Goal: Information Seeking & Learning: Learn about a topic

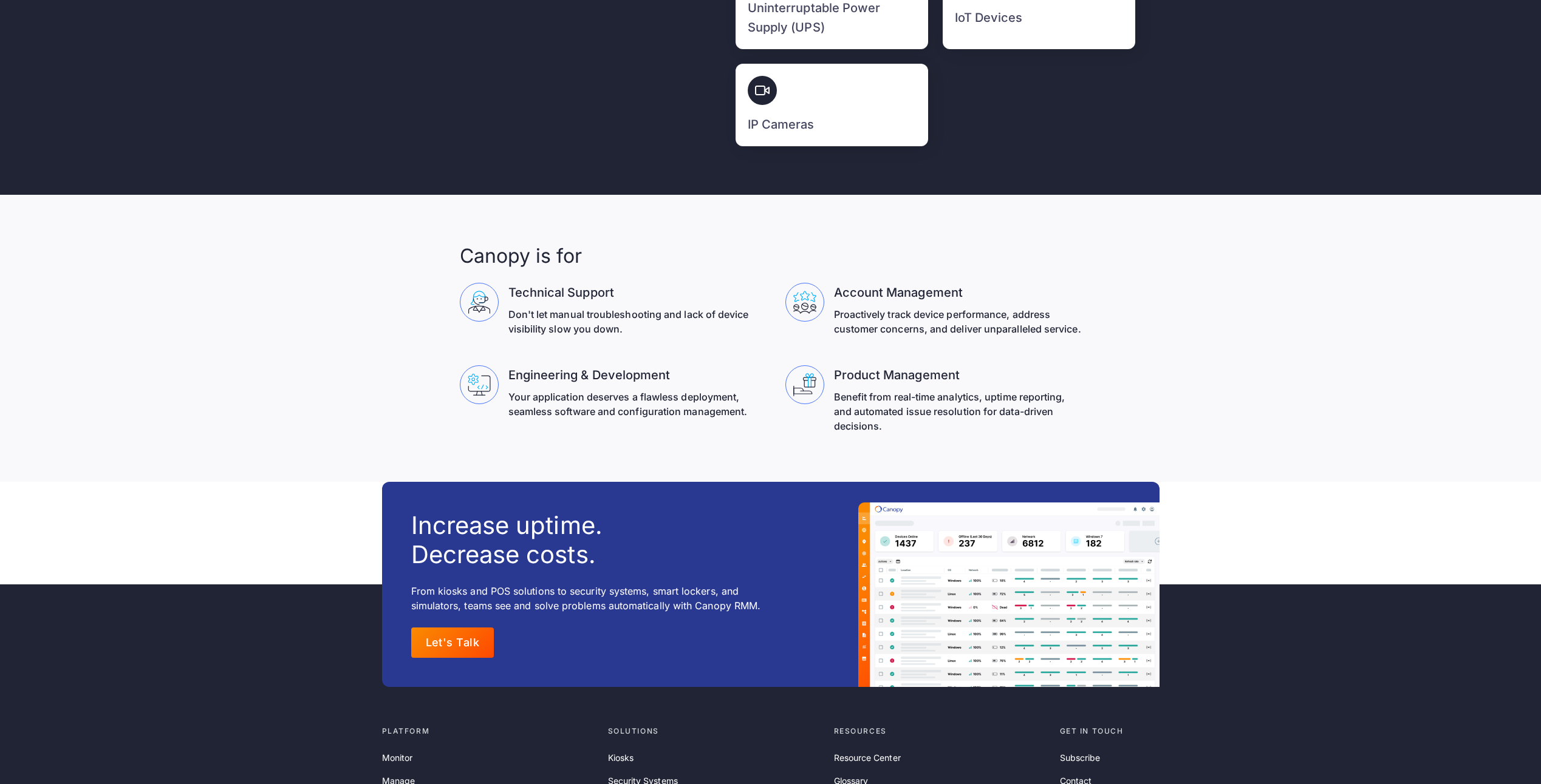
scroll to position [3901, 0]
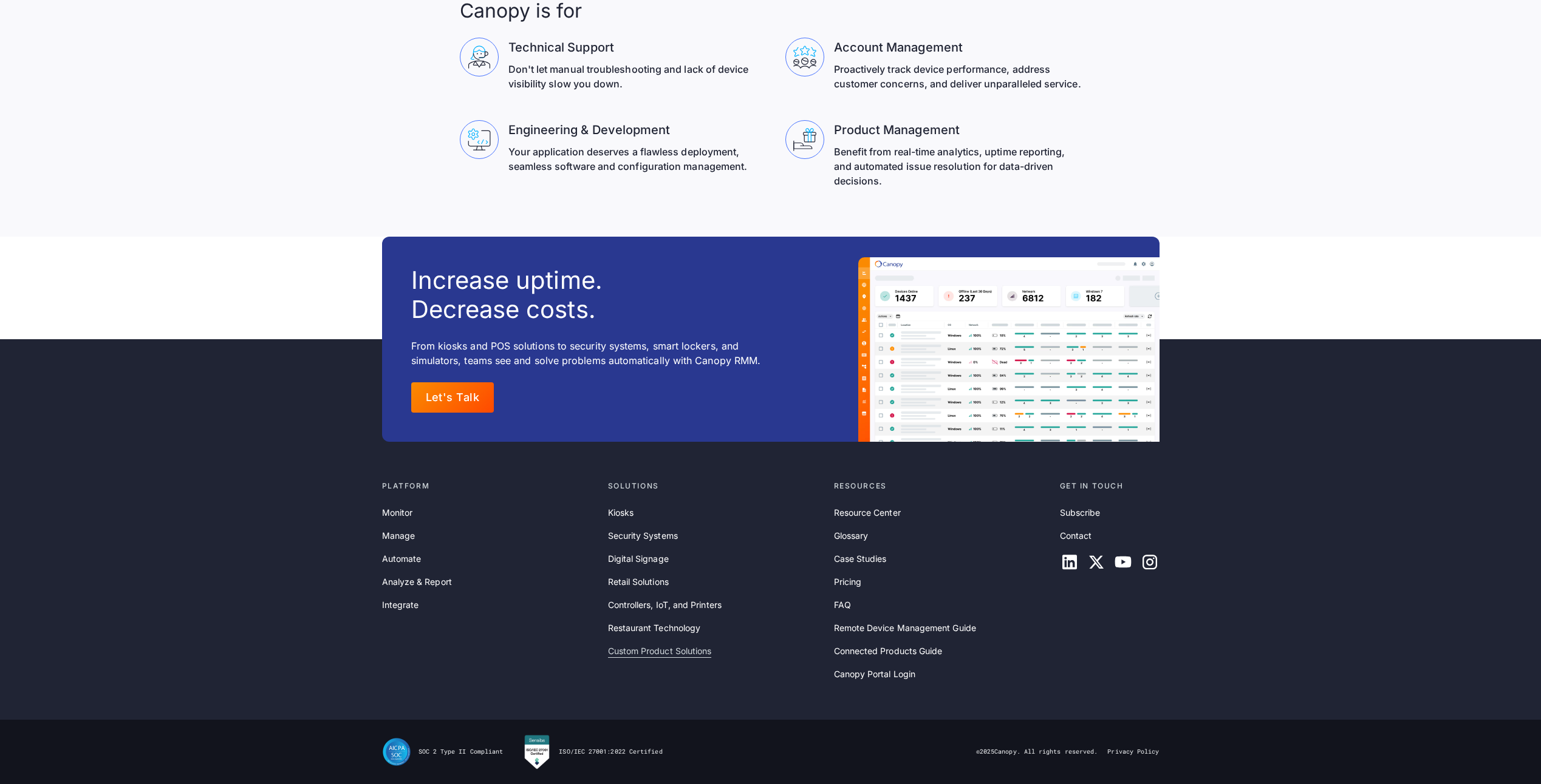
click at [654, 650] on link "Custom Product Solutions" at bounding box center [659, 650] width 104 height 14
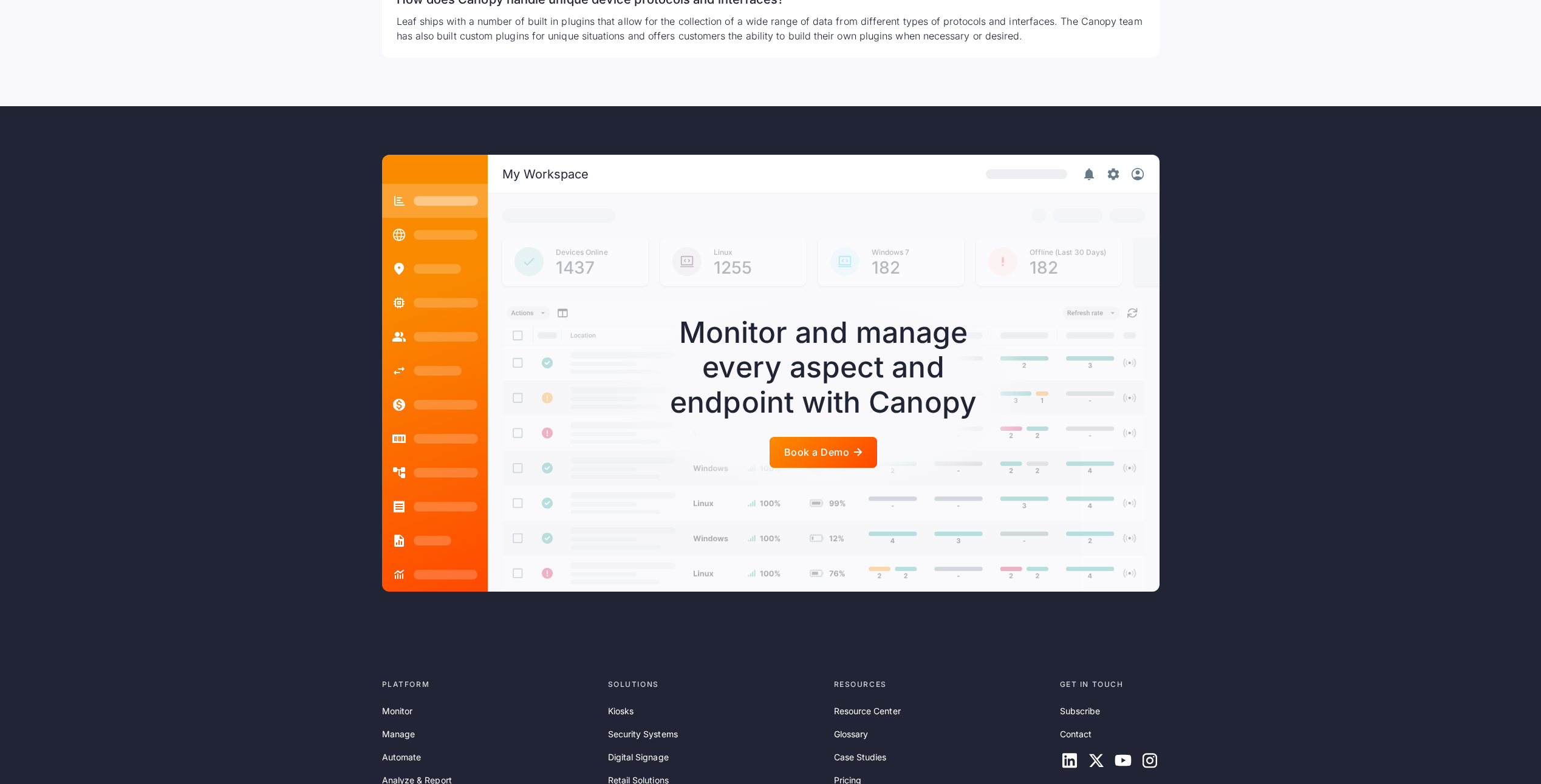
scroll to position [3294, 0]
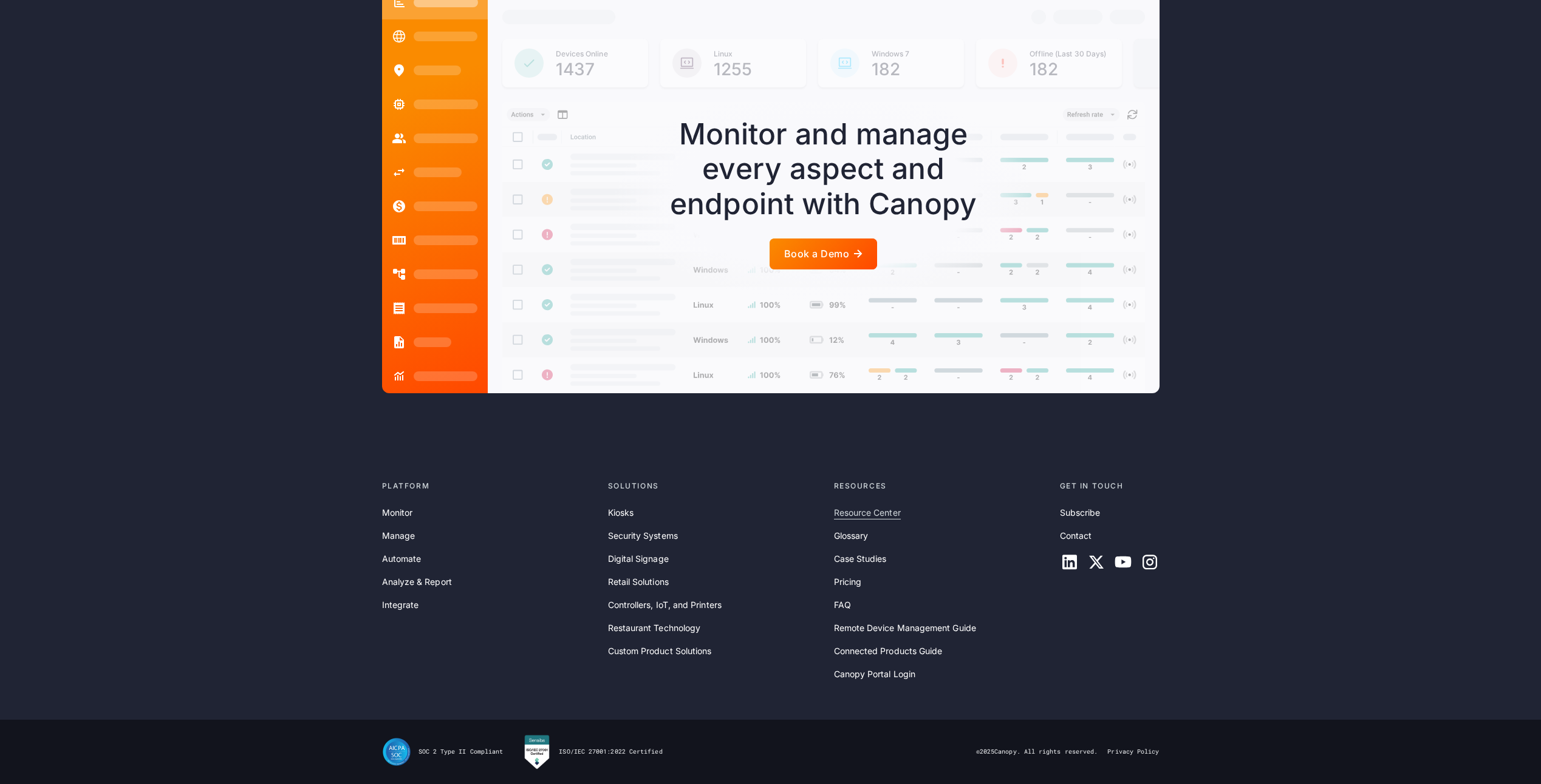
click at [849, 514] on link "Resource Center" at bounding box center [868, 512] width 67 height 14
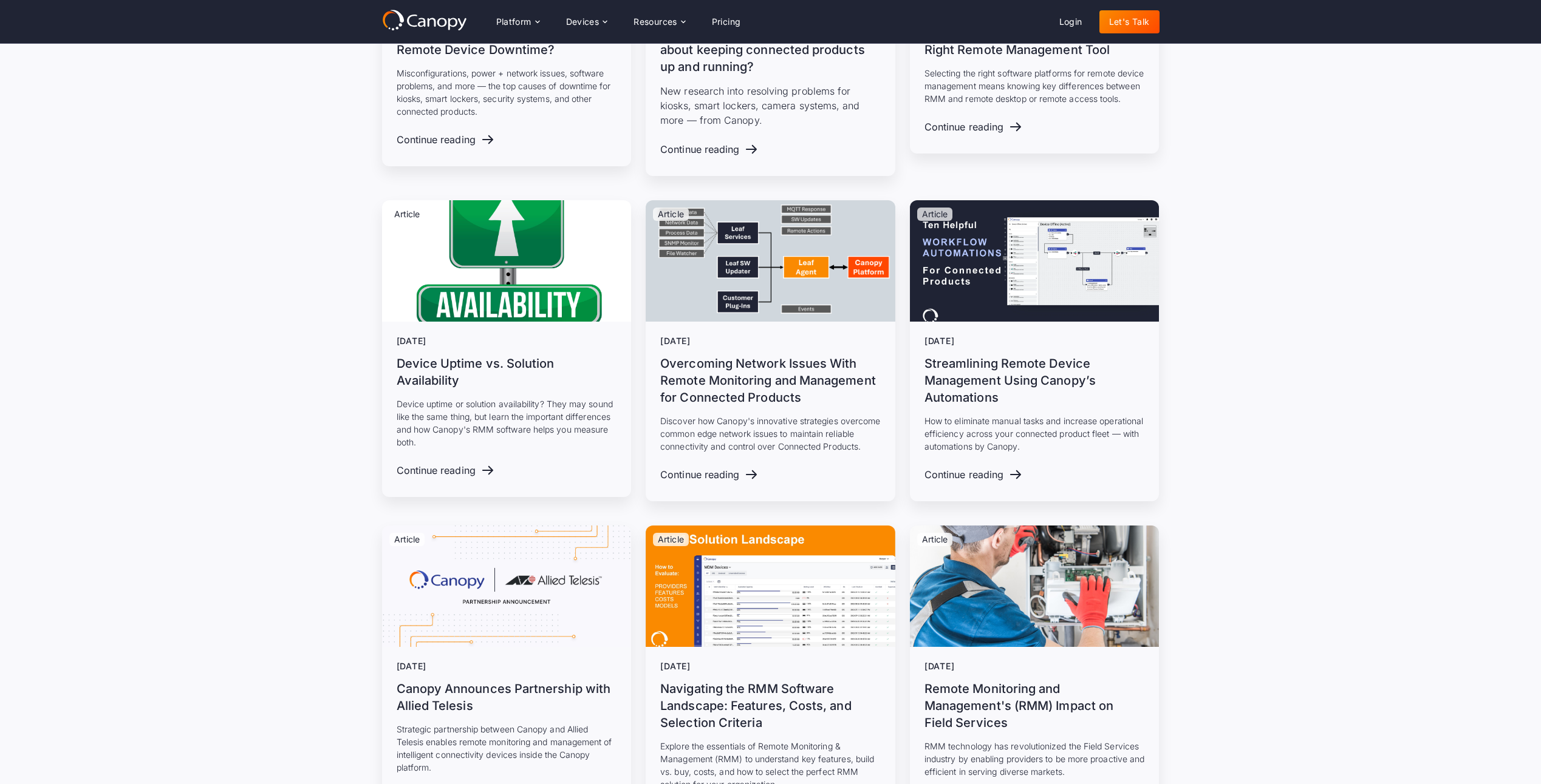
scroll to position [6433, 0]
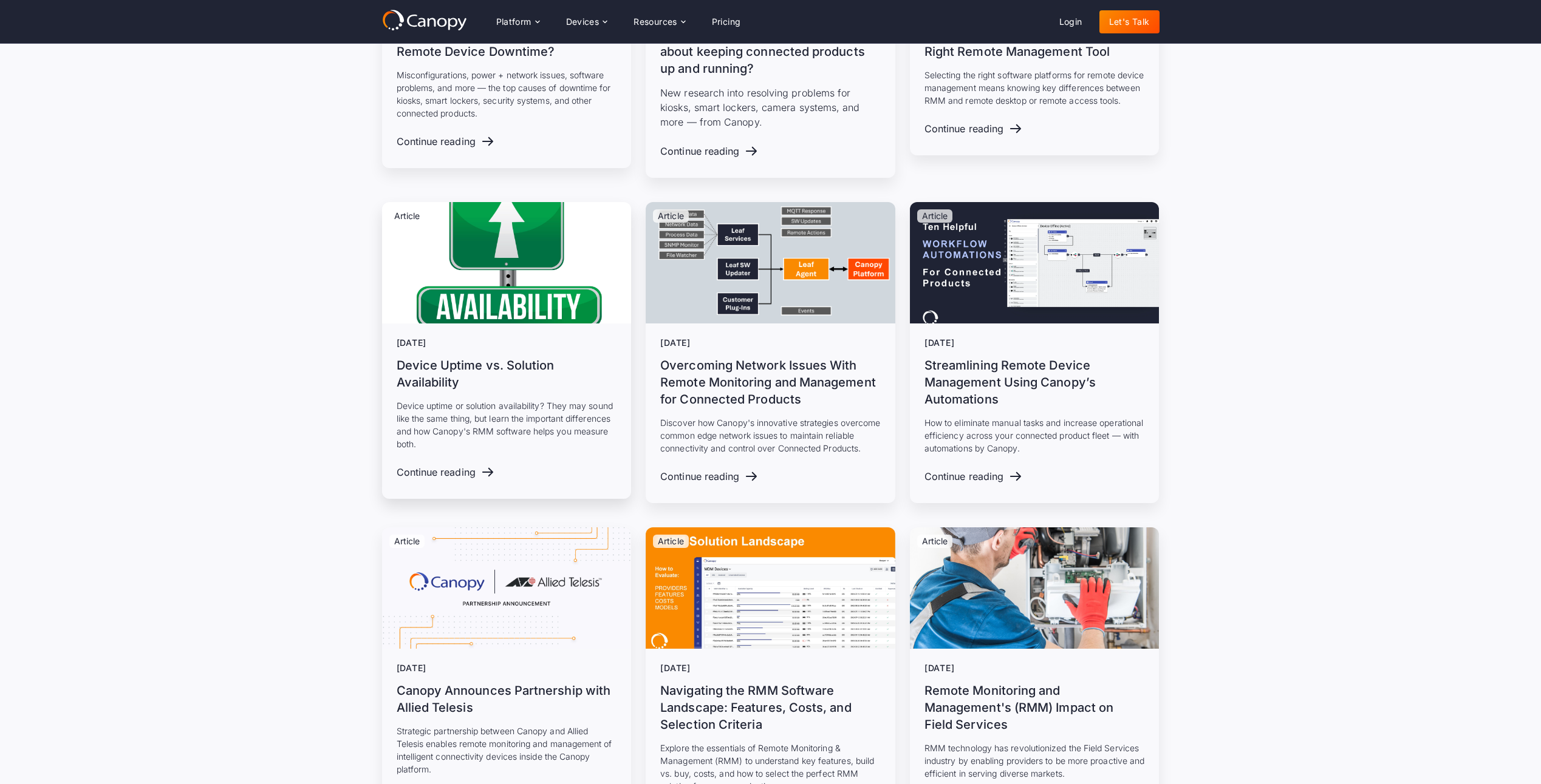
click at [421, 357] on h3 "Device Uptime vs. Solution Availability" at bounding box center [506, 374] width 220 height 34
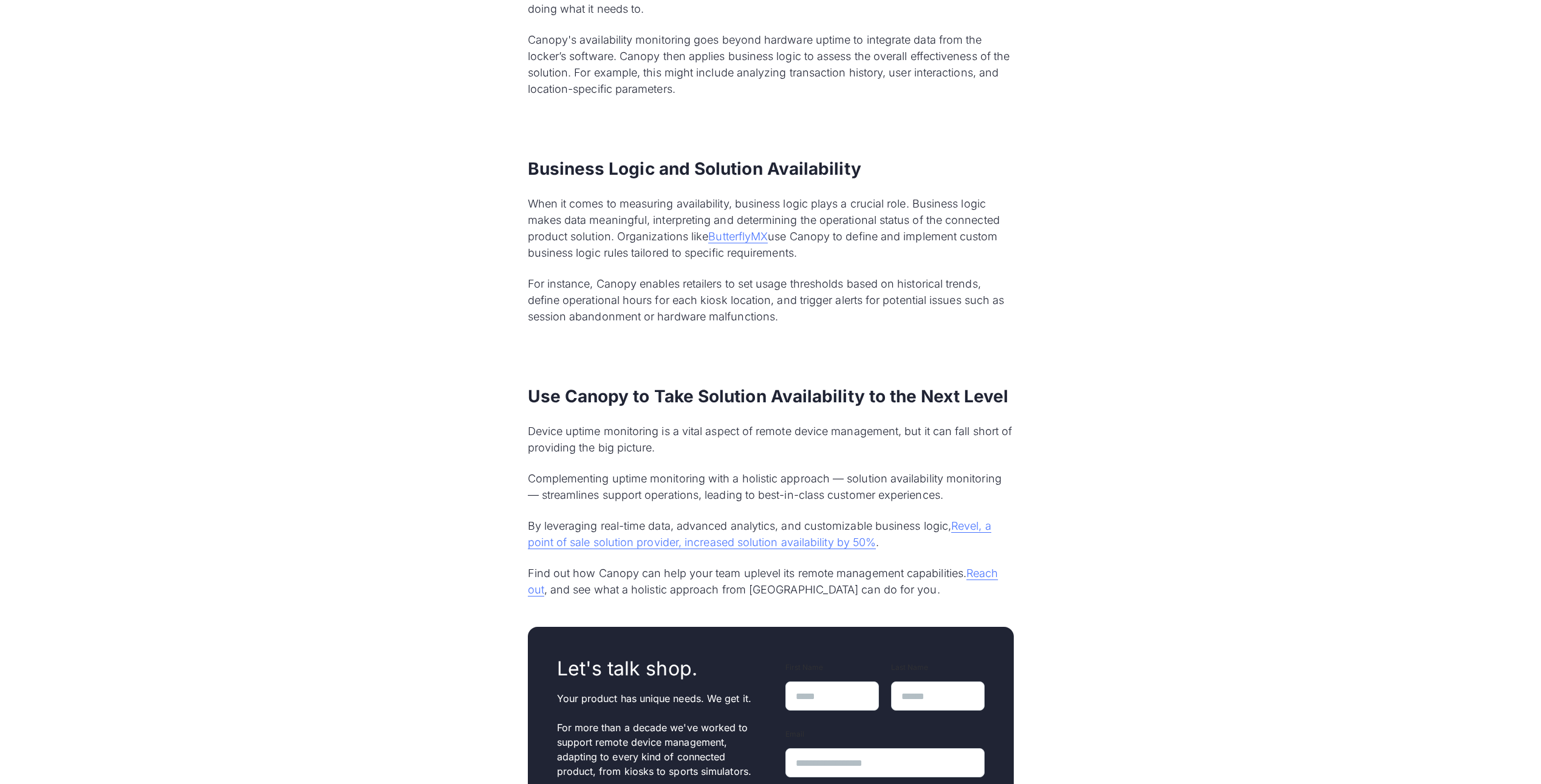
scroll to position [2246, 0]
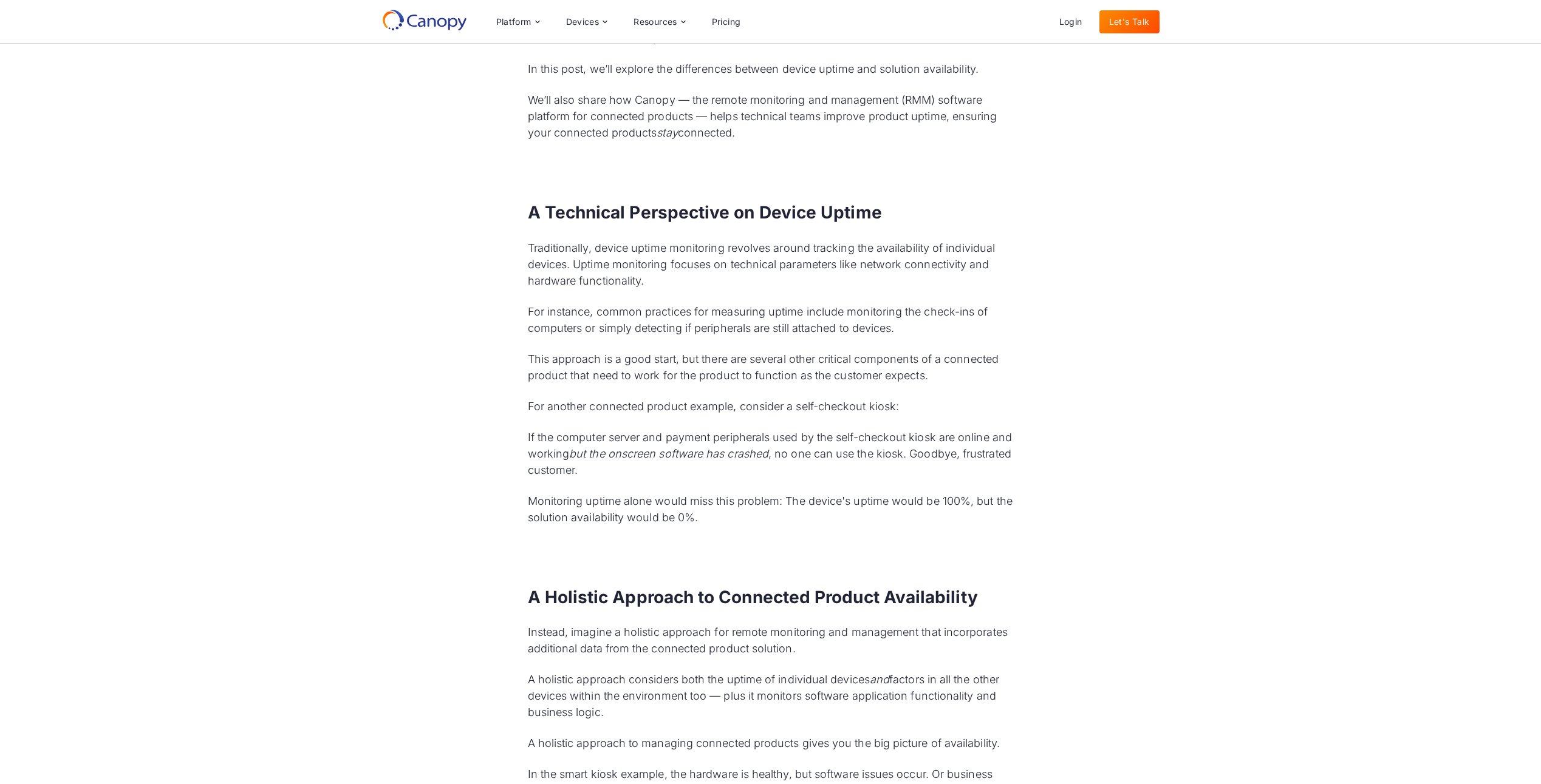
scroll to position [0, 0]
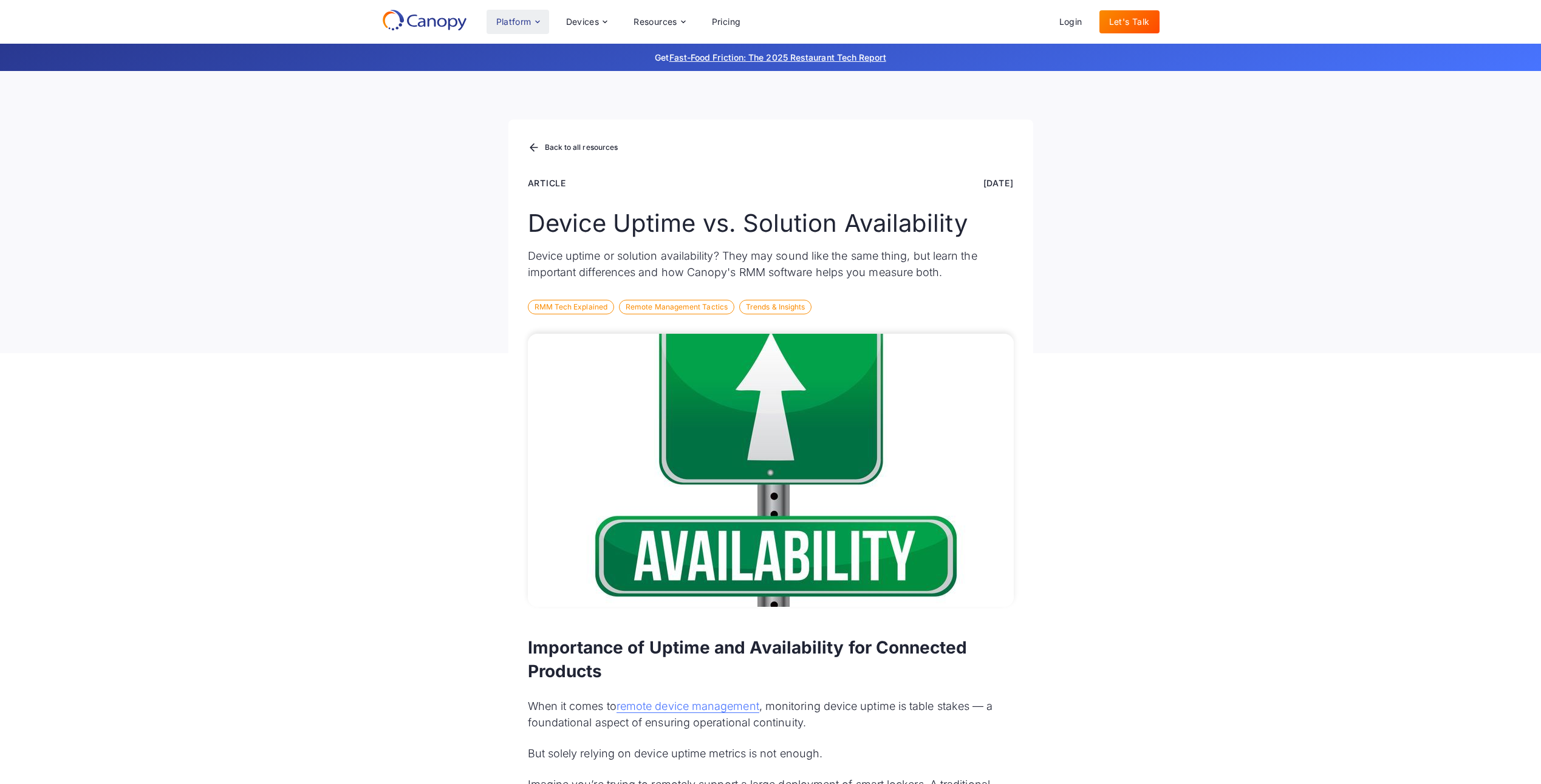
click at [519, 23] on div "Platform" at bounding box center [514, 22] width 35 height 8
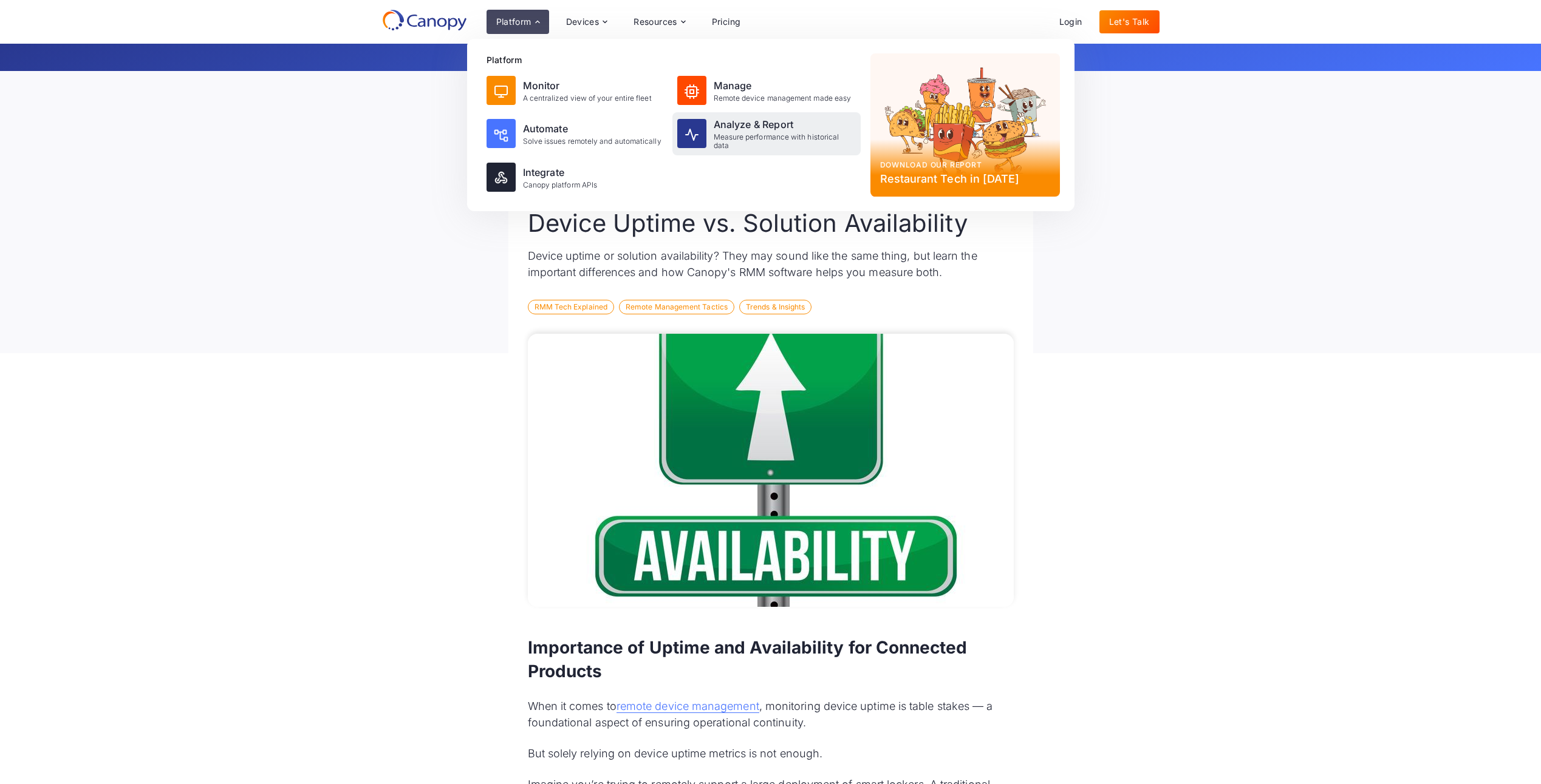
click at [732, 123] on div "Analyze & Report" at bounding box center [784, 125] width 142 height 14
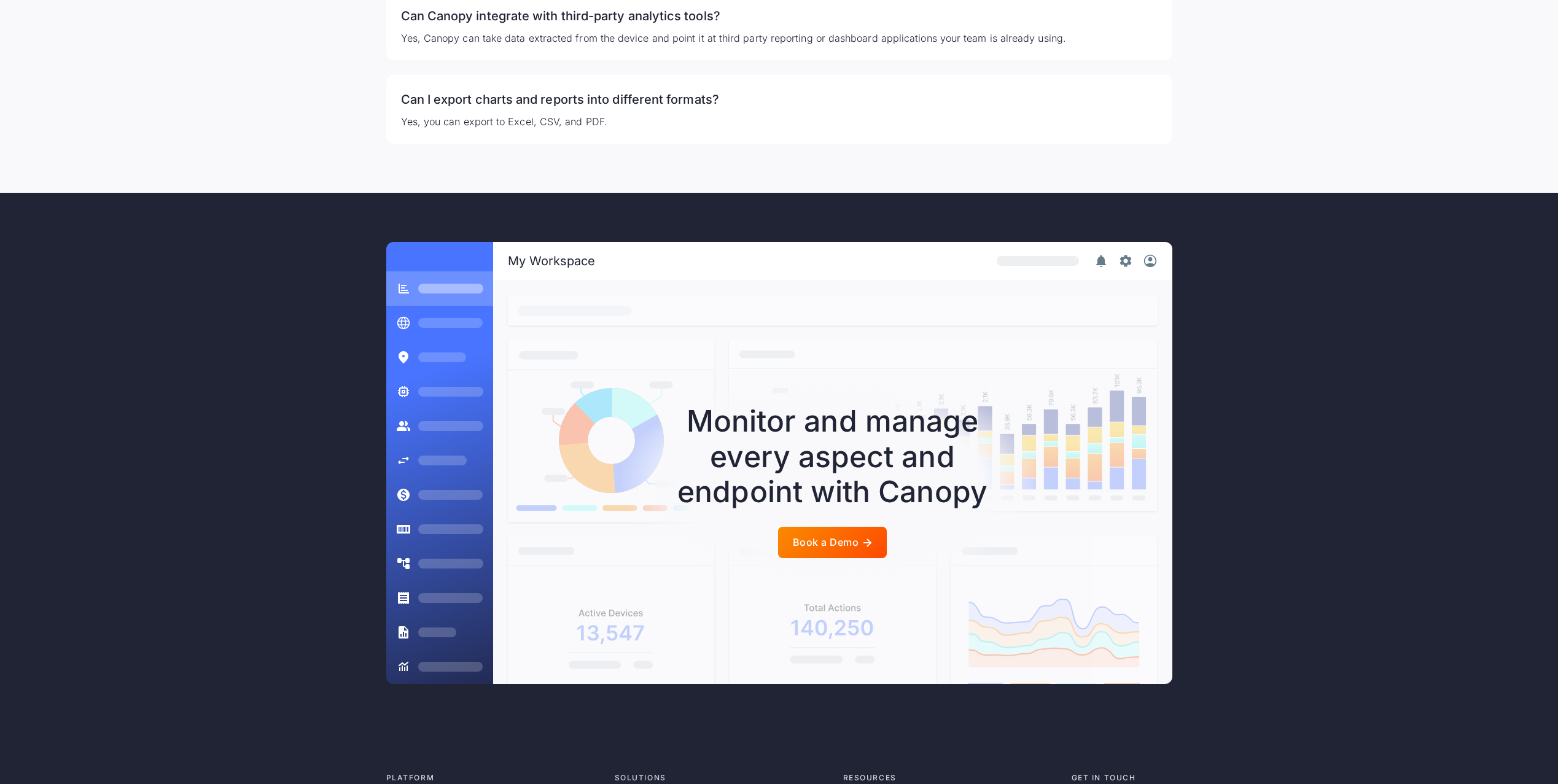
scroll to position [2640, 0]
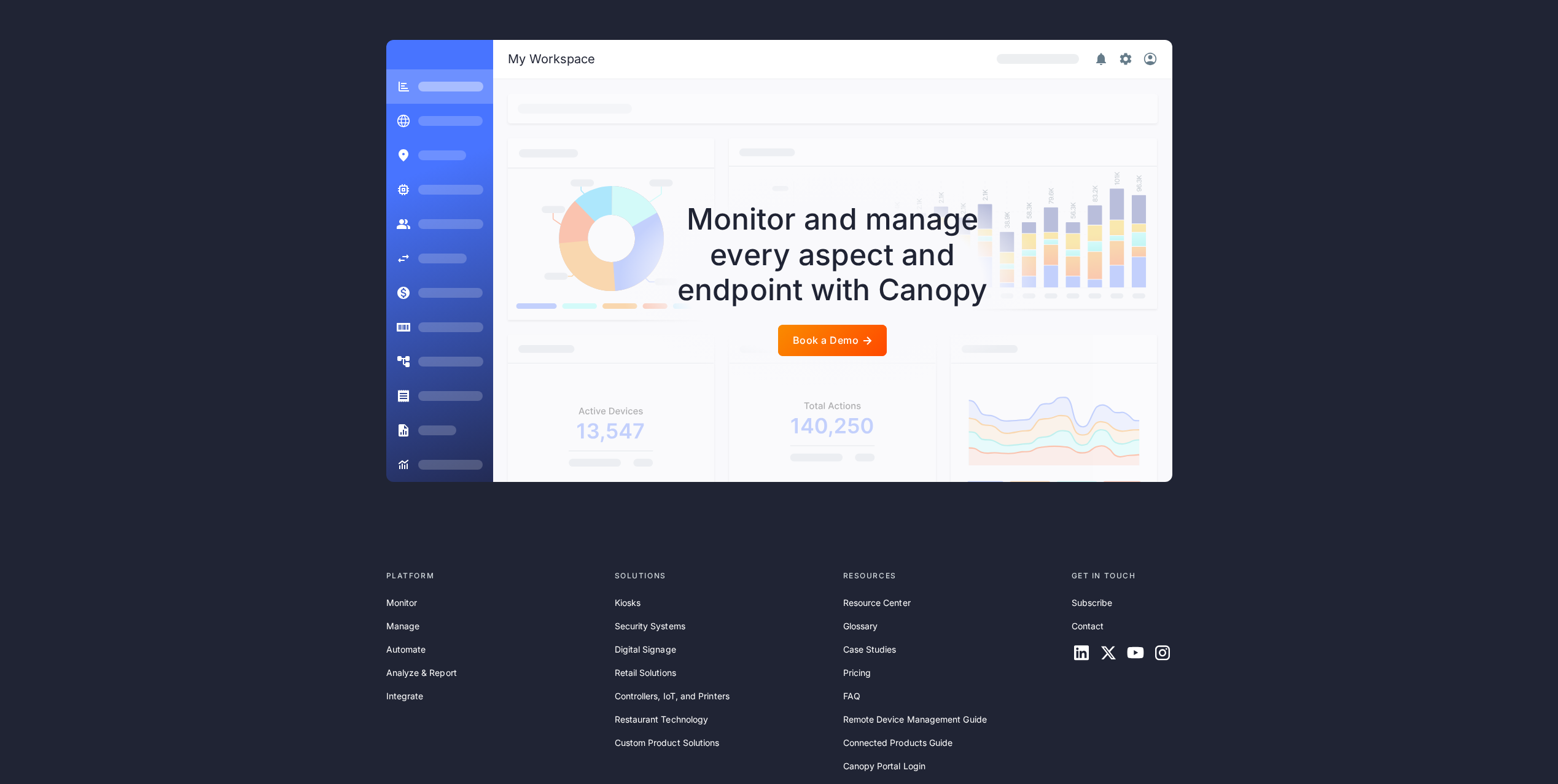
click at [297, 443] on div "My Workspace Devices Online 1437 Linux 1255 Windows 7 182 Offline (Last 30 Days…" at bounding box center [779, 261] width 1558 height 540
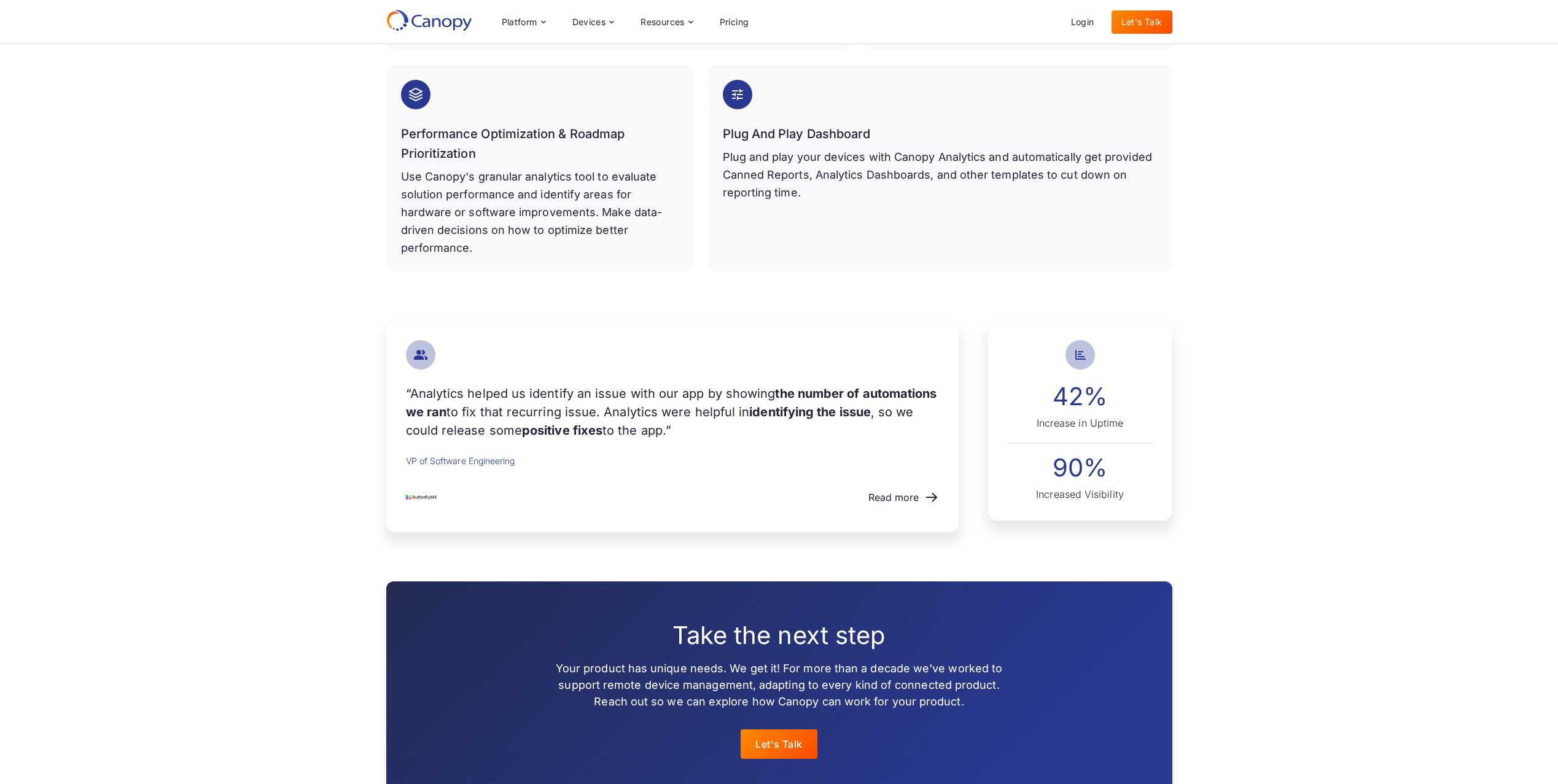
scroll to position [0, 0]
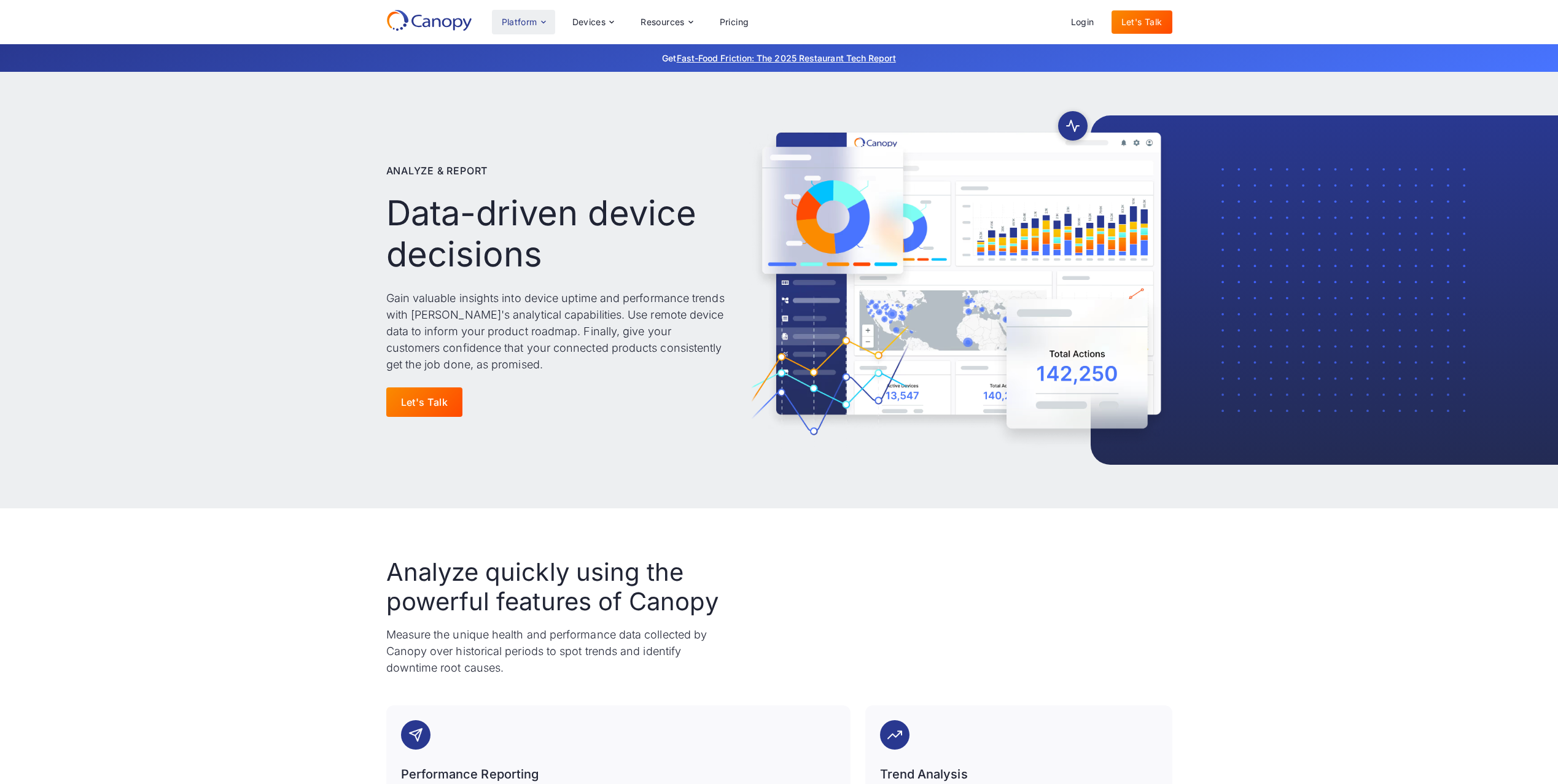
click at [530, 24] on div "Platform" at bounding box center [519, 22] width 36 height 8
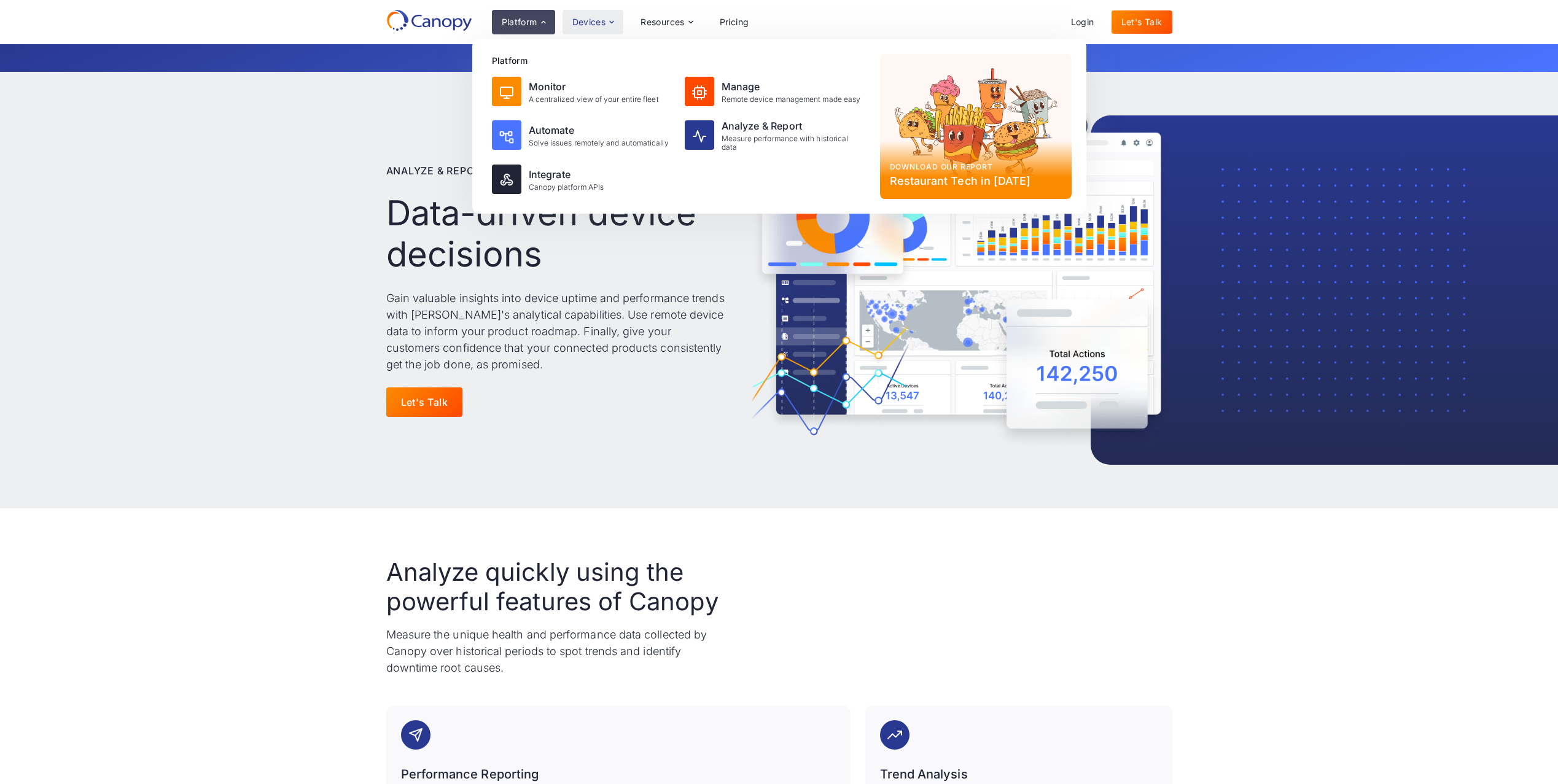
click at [592, 24] on div "Devices" at bounding box center [589, 22] width 34 height 8
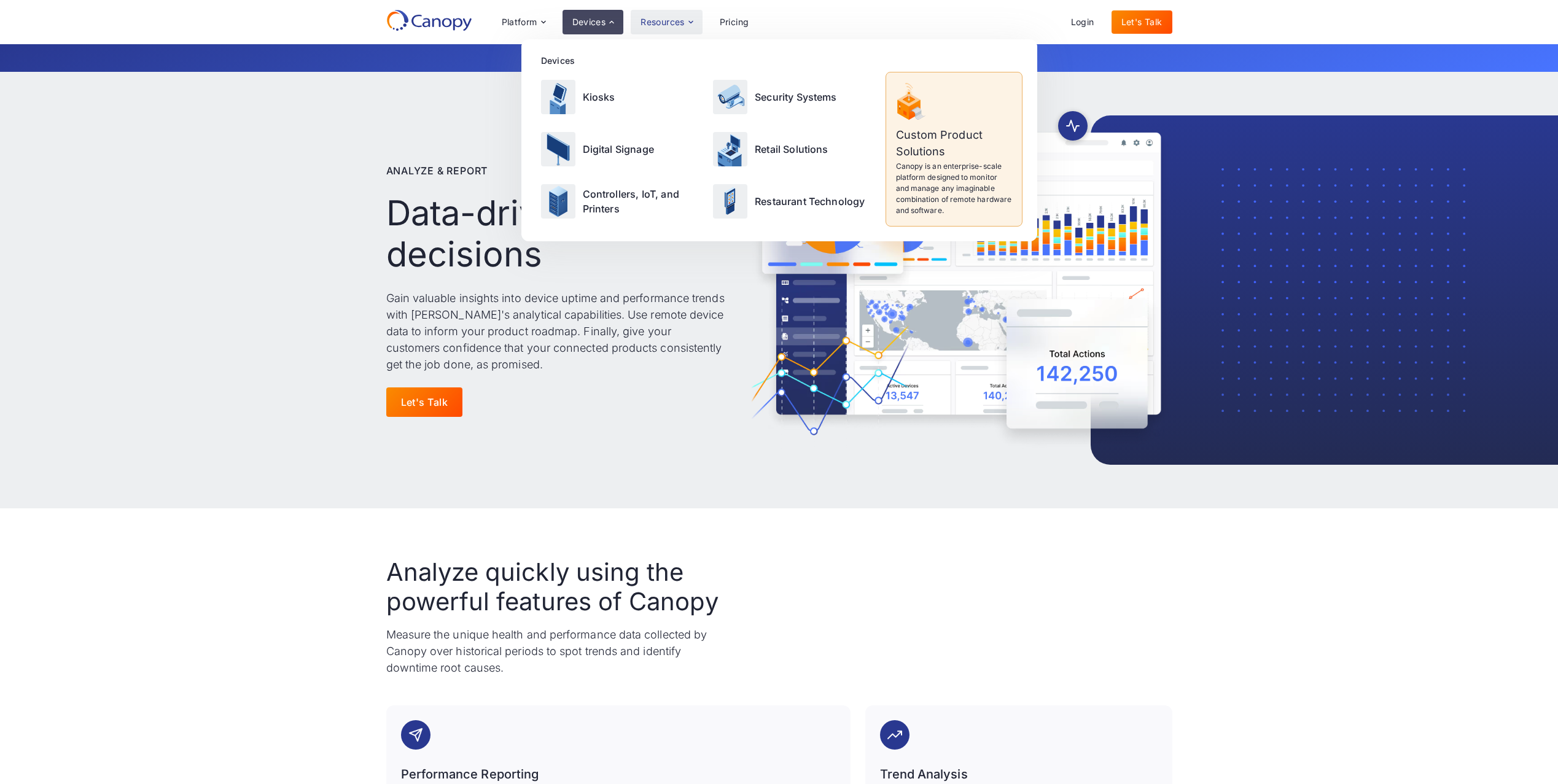
click at [663, 24] on div "Resources" at bounding box center [663, 22] width 44 height 8
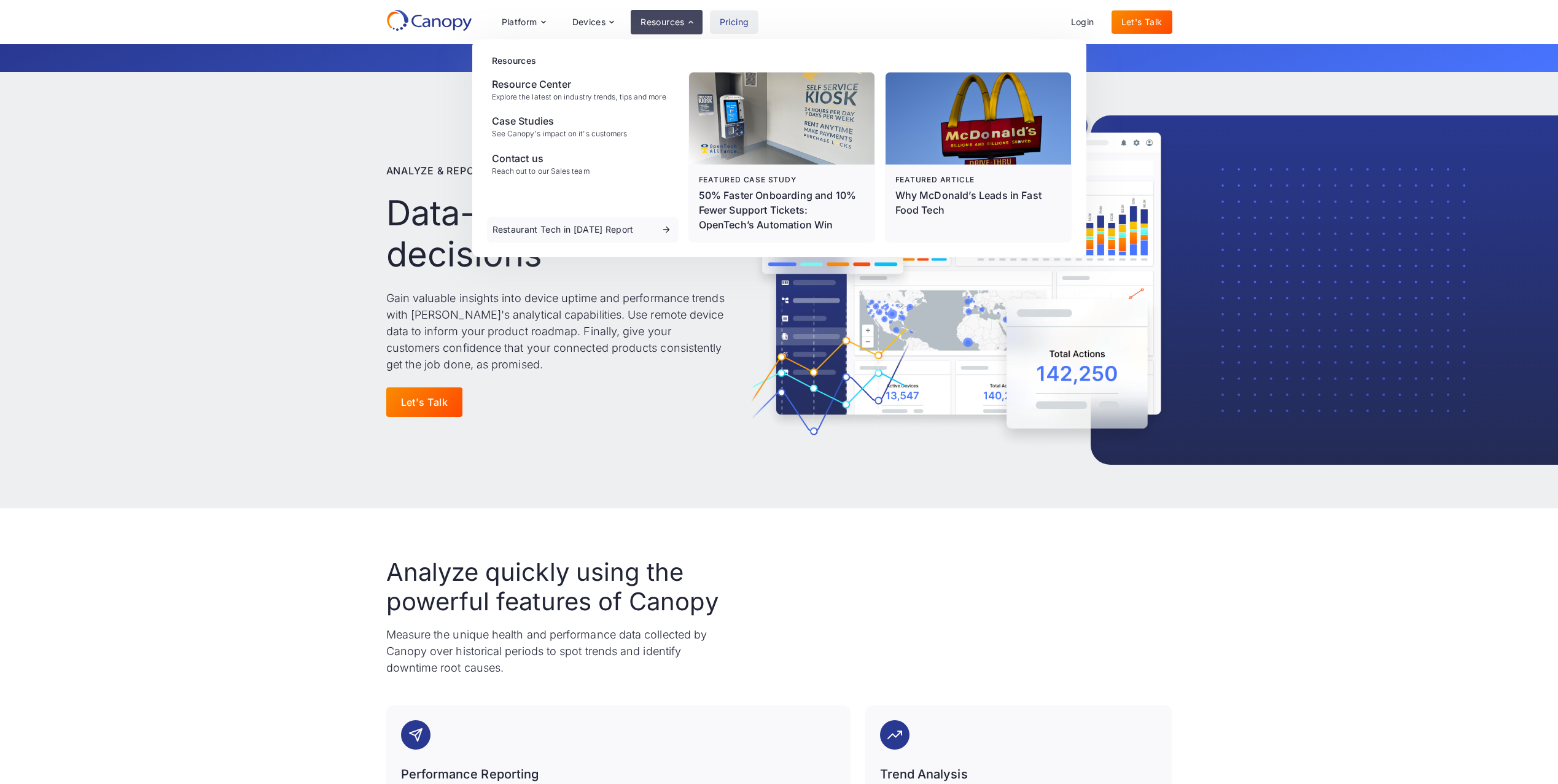
click at [729, 24] on link "Pricing" at bounding box center [735, 22] width 49 height 24
